Goal: Communication & Community: Answer question/provide support

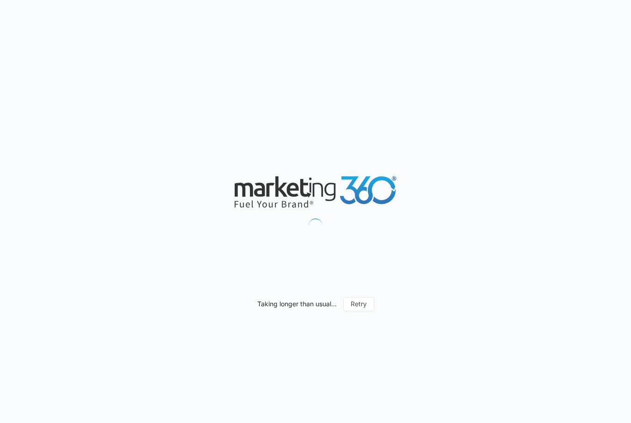
click at [628, 275] on div "Taking longer than usual... Retry" at bounding box center [315, 211] width 631 height 423
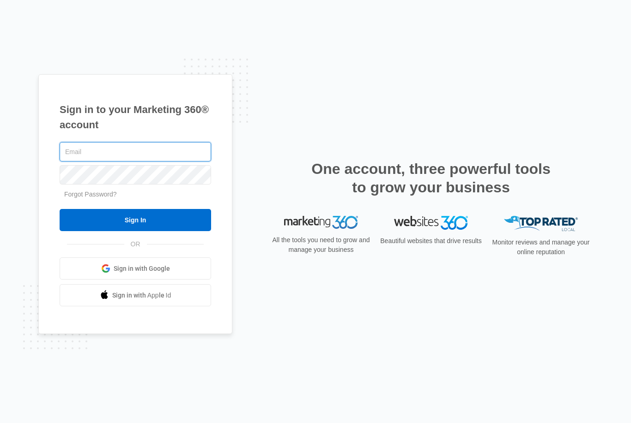
type input "[EMAIL_ADDRESS][DOMAIN_NAME]"
click at [135, 231] on input "Sign In" at bounding box center [135, 220] width 151 height 22
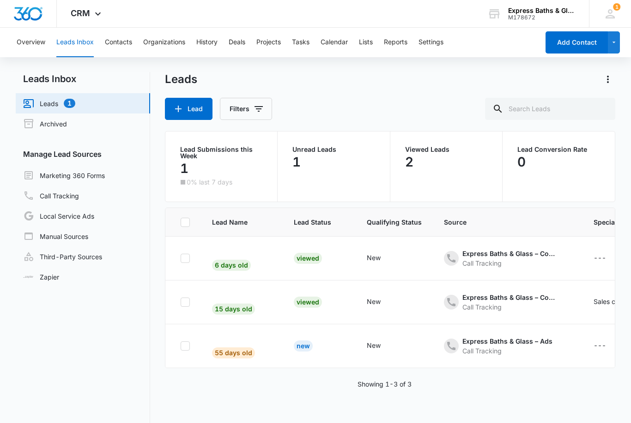
click at [242, 266] on span "6 days old" at bounding box center [231, 265] width 39 height 11
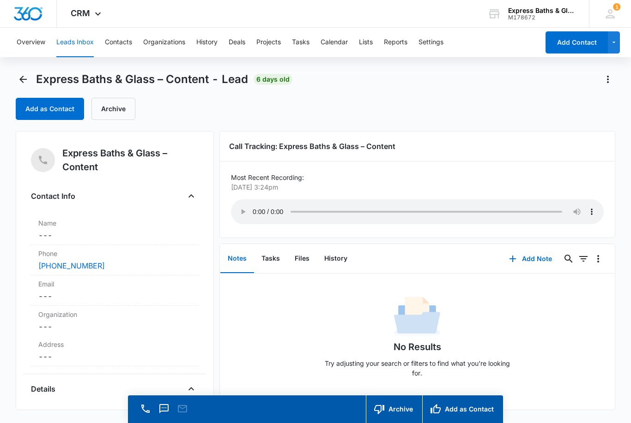
click at [253, 203] on audio "Your browser does not support the audio tag." at bounding box center [417, 211] width 373 height 25
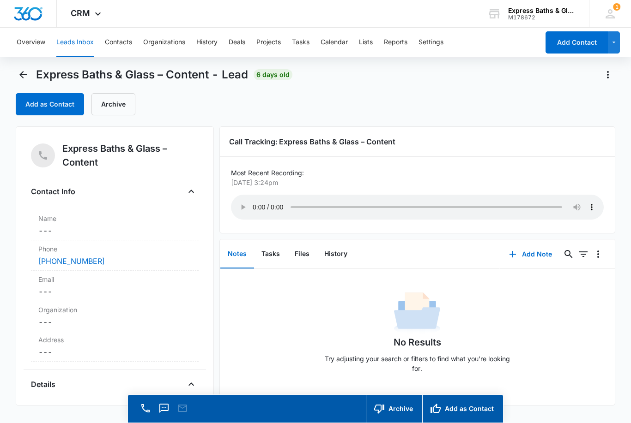
scroll to position [26, 0]
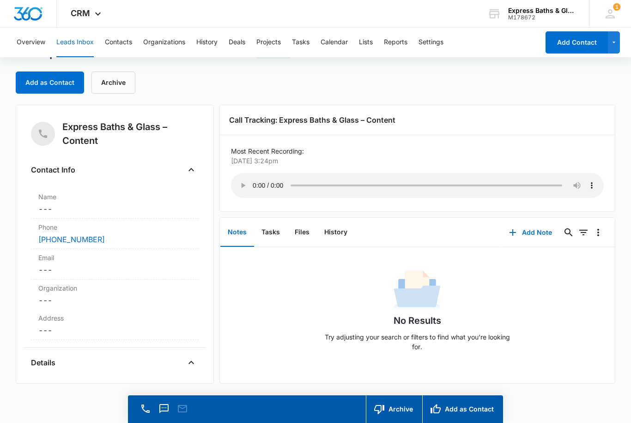
click at [20, 39] on button "Overview" at bounding box center [31, 43] width 29 height 30
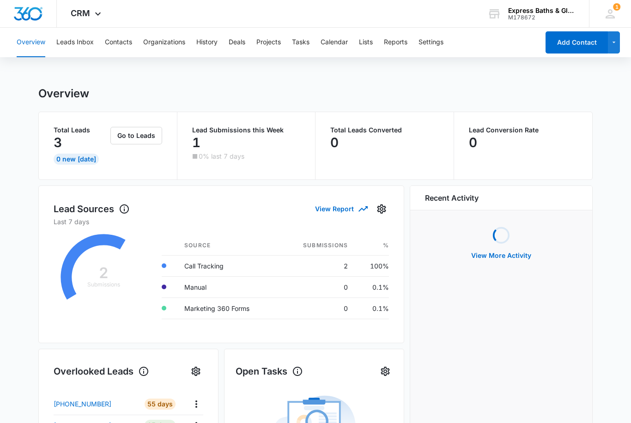
click at [22, 43] on button "Overview" at bounding box center [31, 43] width 29 height 30
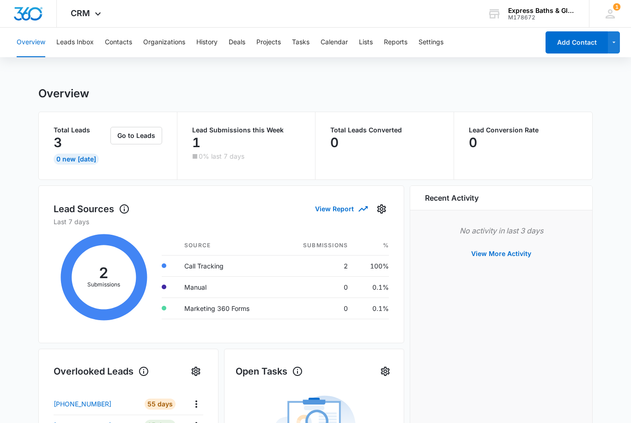
click at [29, 7] on img "Dashboard" at bounding box center [28, 14] width 30 height 14
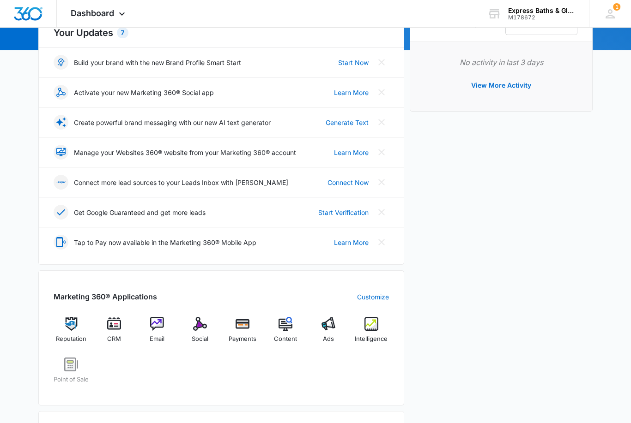
scroll to position [116, 0]
click at [369, 328] on img at bounding box center [371, 324] width 14 height 14
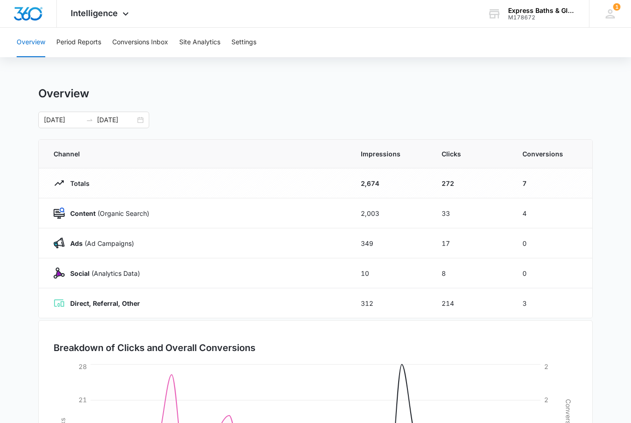
click at [144, 219] on td "Content (Organic Search)" at bounding box center [194, 213] width 311 height 30
click at [113, 215] on p "Content (Organic Search)" at bounding box center [107, 214] width 84 height 10
click at [78, 211] on strong "Content" at bounding box center [82, 214] width 25 height 8
click at [561, 214] on td "4" at bounding box center [551, 213] width 81 height 30
click at [141, 42] on button "Conversions Inbox" at bounding box center [140, 43] width 56 height 30
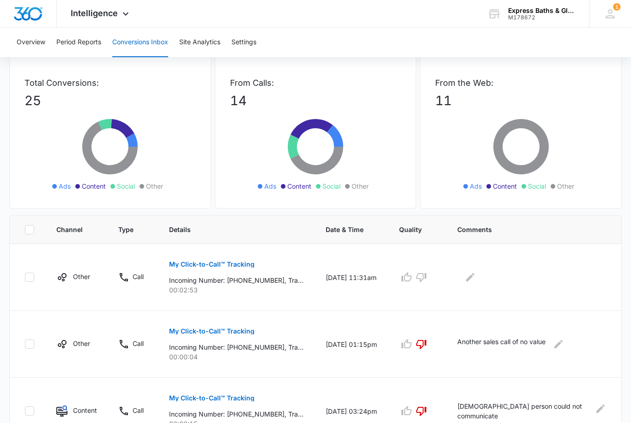
scroll to position [46, 0]
click at [219, 285] on p "Incoming Number: [PHONE_NUMBER], Tracking Number: [PHONE_NUMBER], Ring To: [PHO…" at bounding box center [236, 281] width 134 height 10
click at [233, 281] on p "Incoming Number: [PHONE_NUMBER], Tracking Number: [PHONE_NUMBER], Ring To: [PHO…" at bounding box center [236, 281] width 134 height 10
click at [239, 286] on p "00:02:53" at bounding box center [236, 291] width 134 height 10
click at [345, 275] on td "[DATE] 11:31am" at bounding box center [350, 278] width 73 height 67
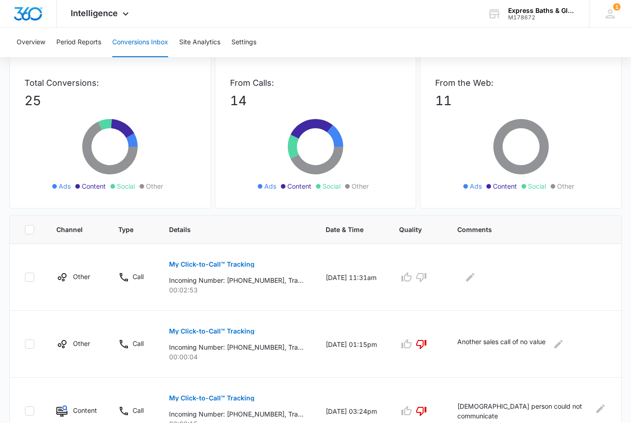
click at [418, 277] on icon "button" at bounding box center [420, 277] width 11 height 11
click at [401, 282] on icon "button" at bounding box center [406, 277] width 11 height 11
click at [472, 280] on icon "Edit Comments" at bounding box center [469, 277] width 11 height 11
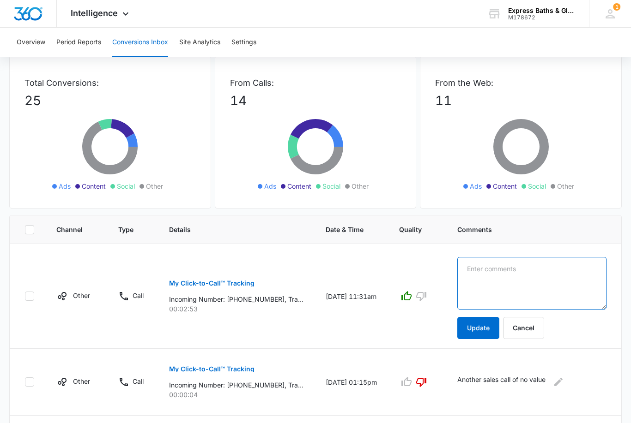
click at [483, 279] on textarea at bounding box center [531, 283] width 149 height 53
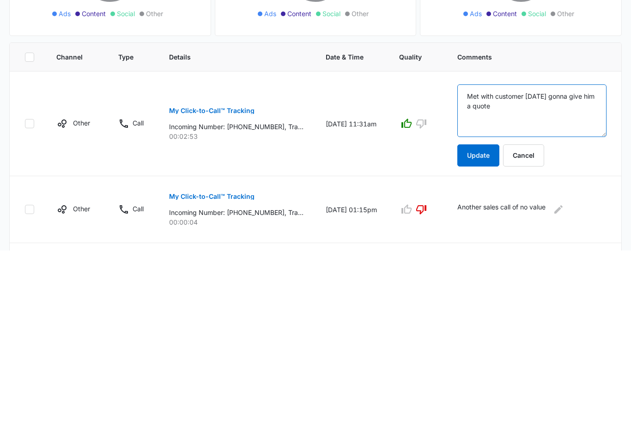
type textarea "Met with customer [DATE] gonna give him a quote"
click at [480, 318] on button "Update" at bounding box center [478, 329] width 42 height 22
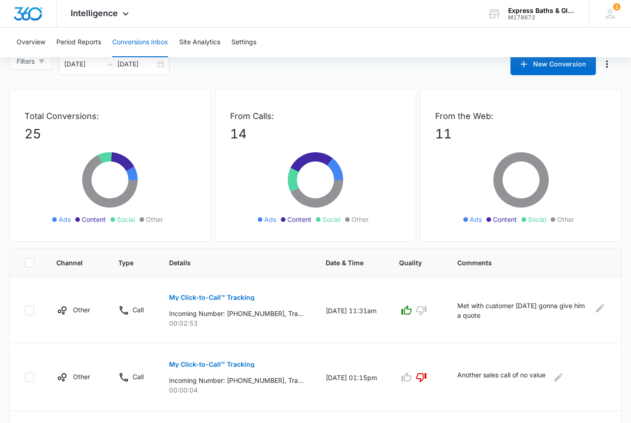
scroll to position [0, 0]
